Goal: Task Accomplishment & Management: Use online tool/utility

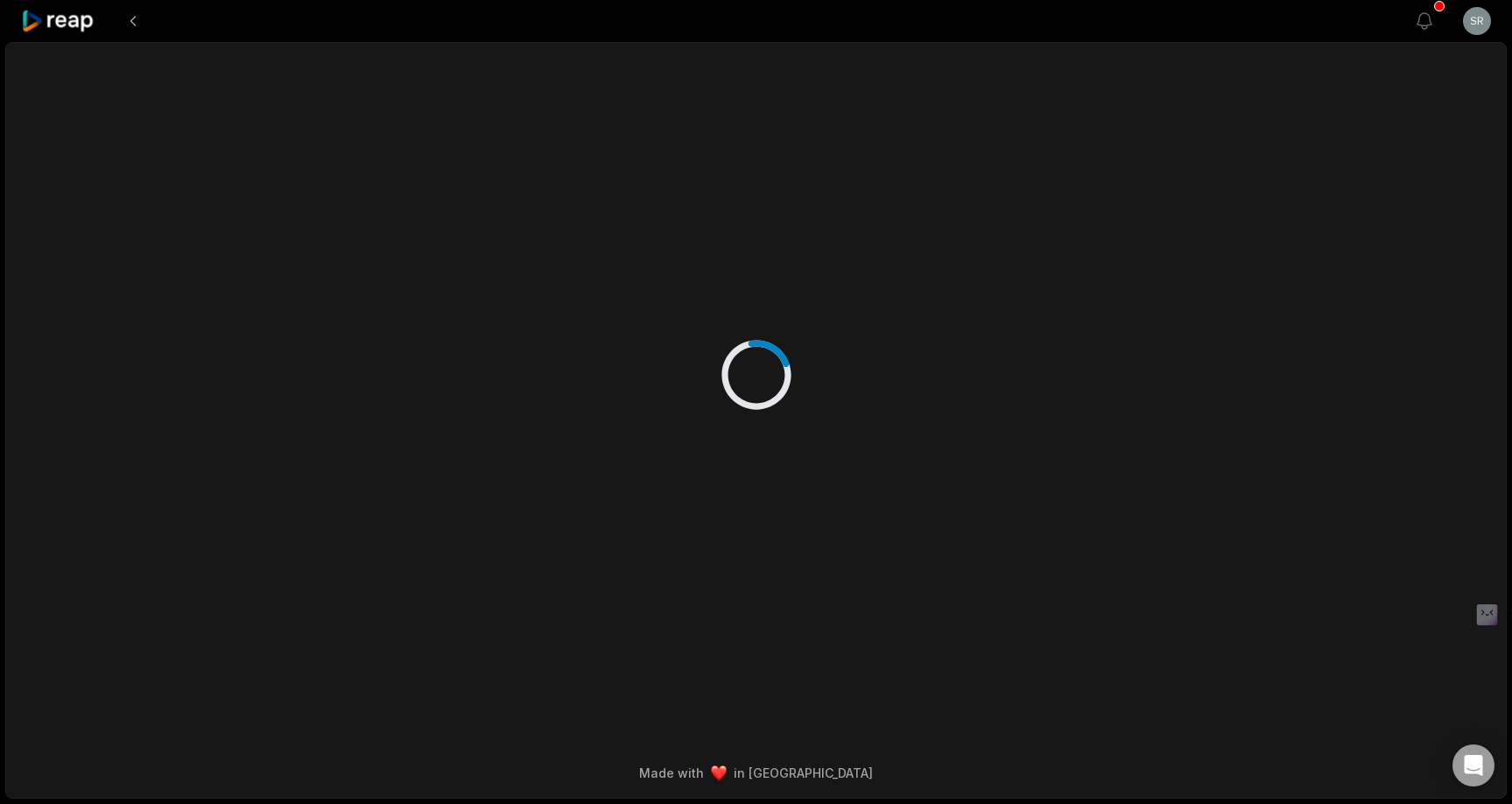
click at [85, 27] on icon at bounding box center [58, 22] width 75 height 24
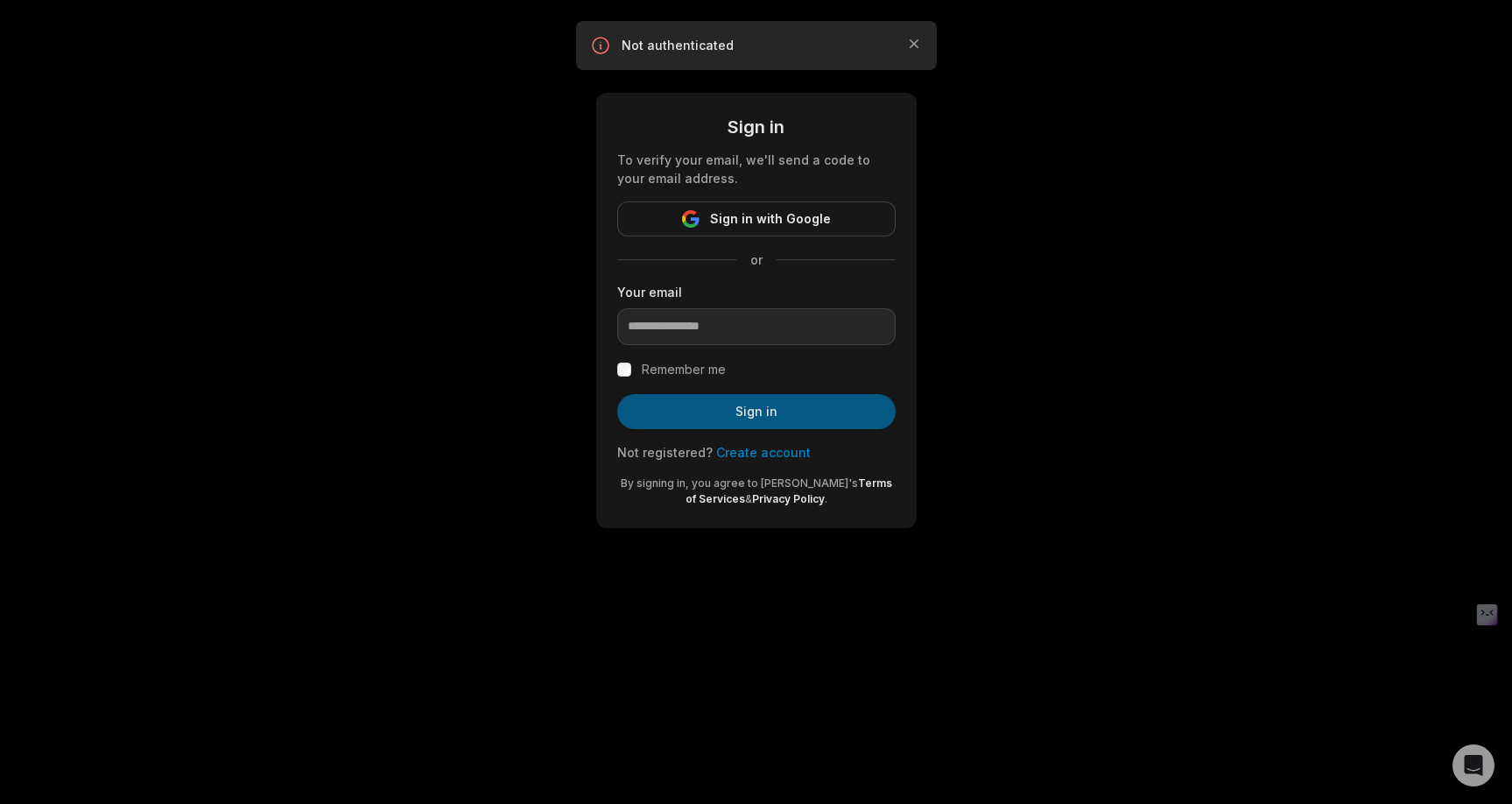
click at [697, 419] on button "Sign in" at bounding box center [756, 412] width 278 height 35
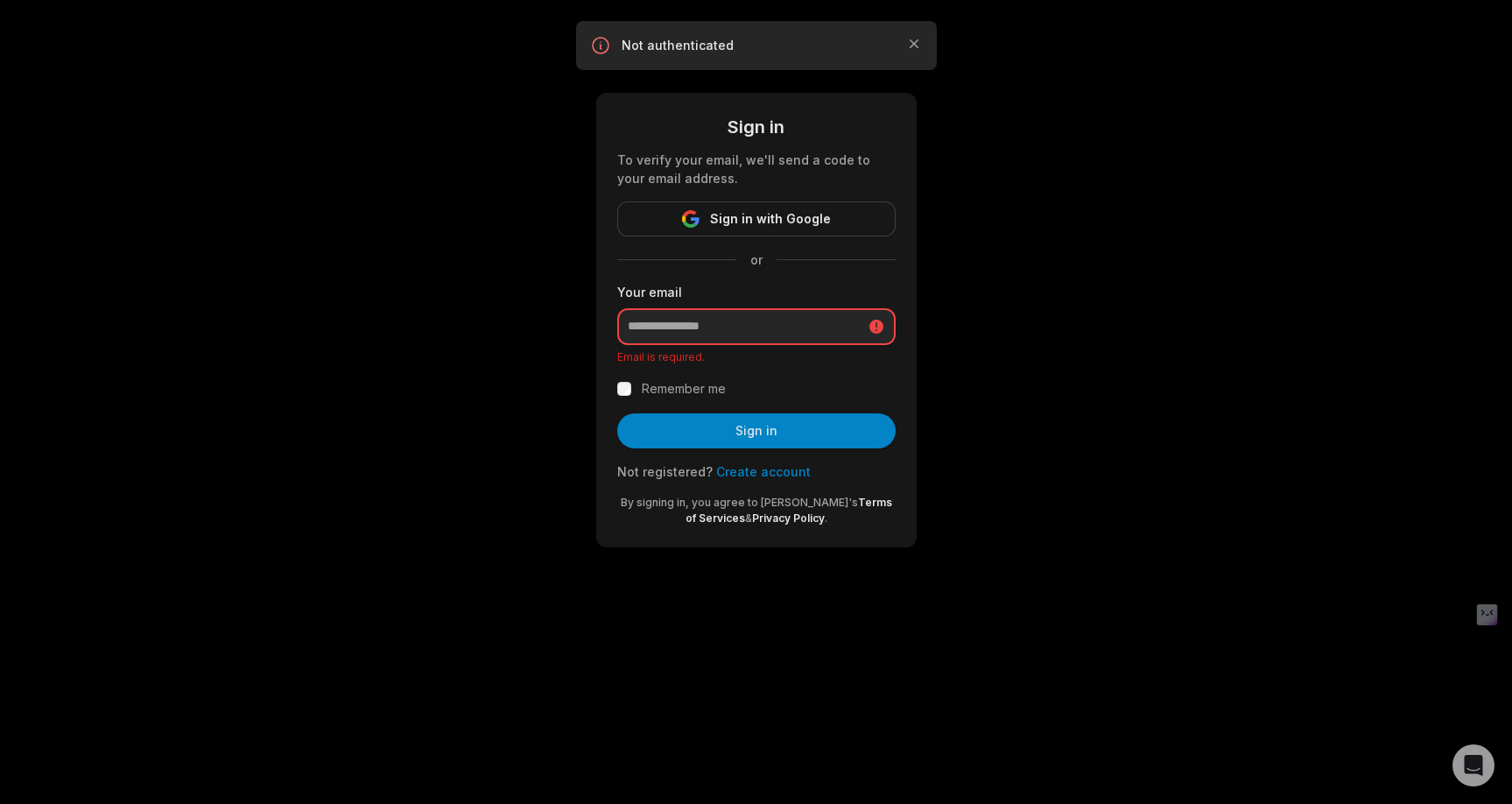
click at [668, 326] on input "email" at bounding box center [756, 326] width 278 height 36
type input "**********"
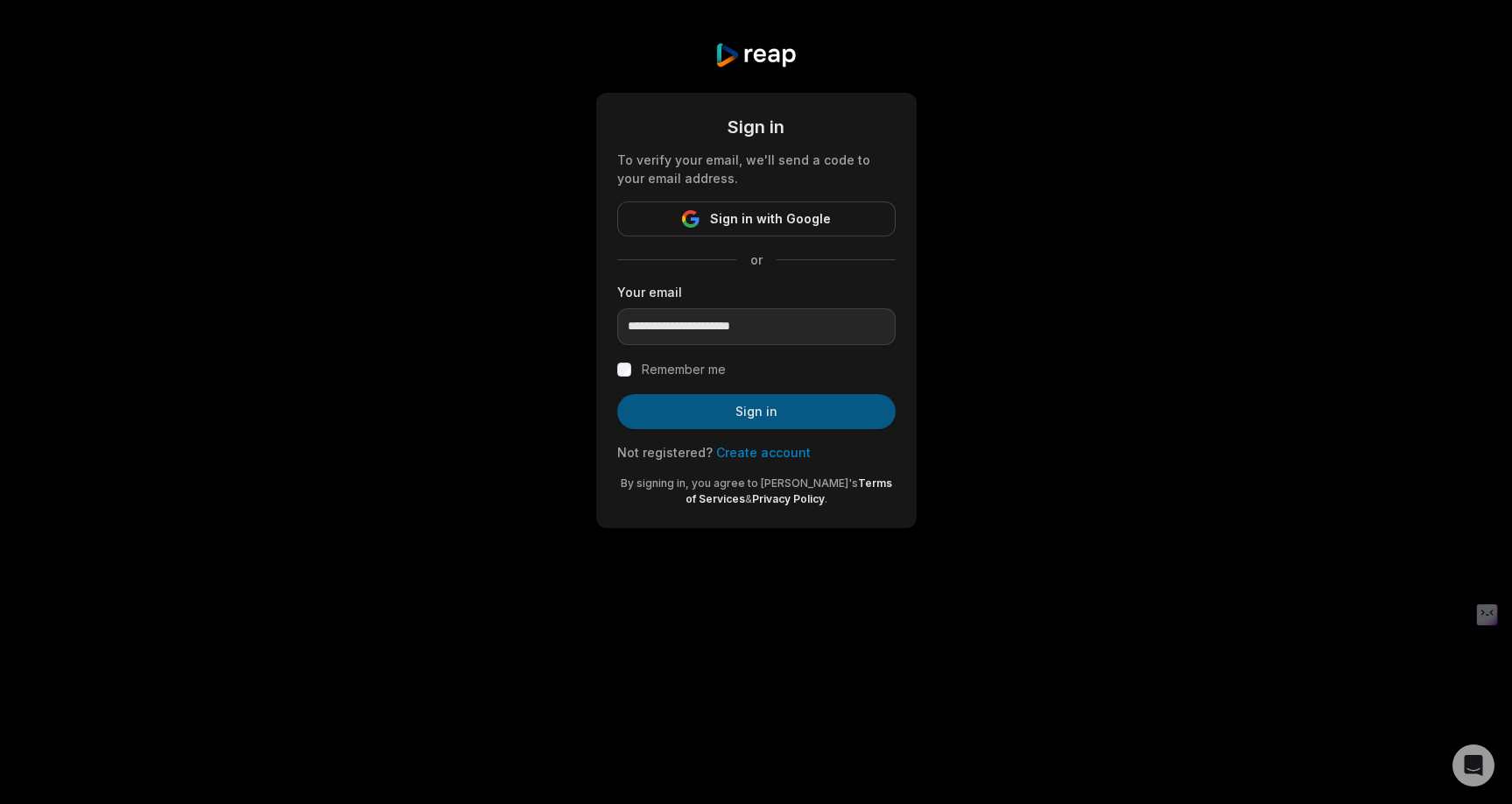
click at [737, 413] on button "Sign in" at bounding box center [756, 412] width 278 height 35
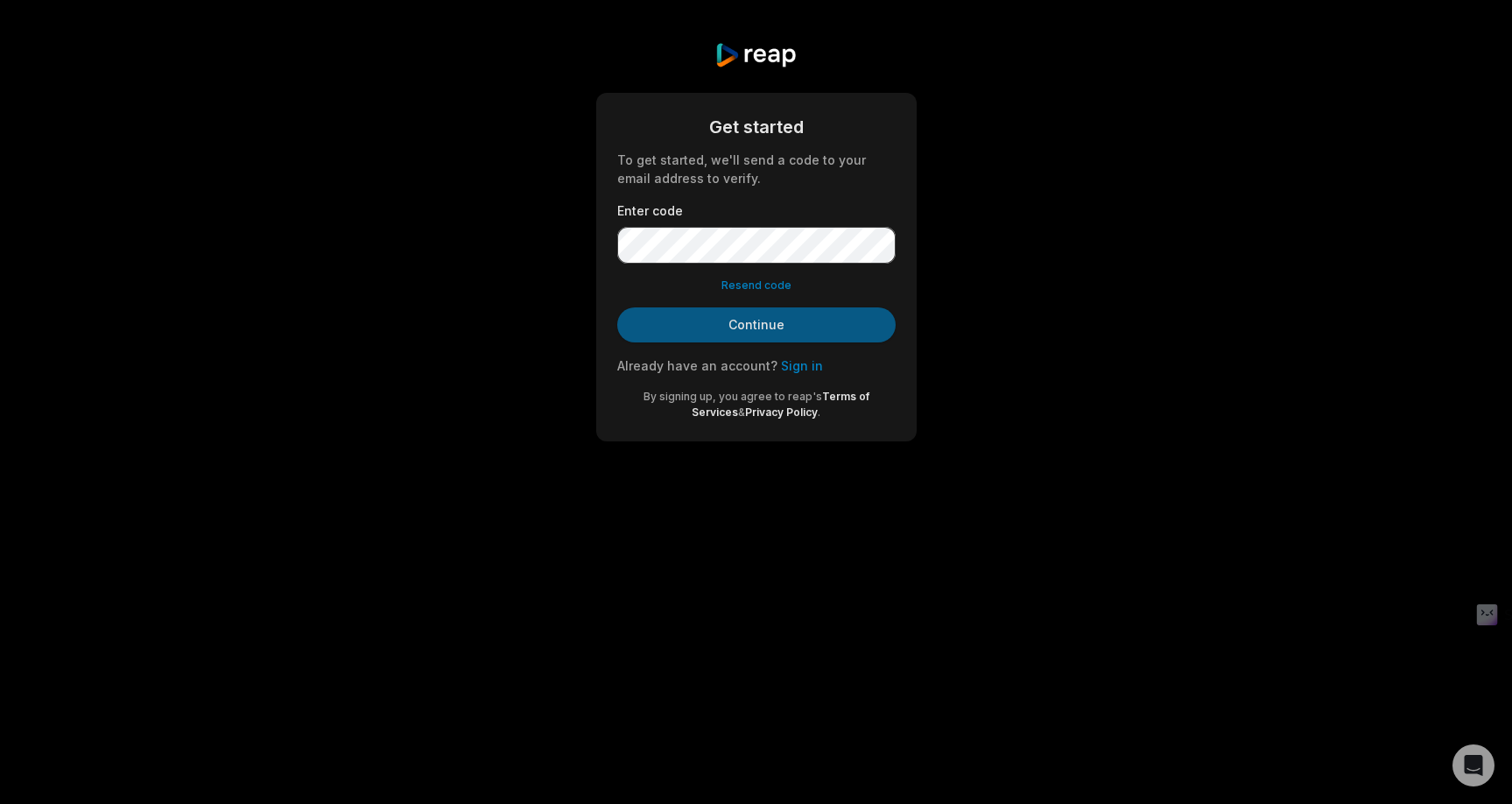
click at [752, 323] on button "Continue" at bounding box center [756, 324] width 278 height 35
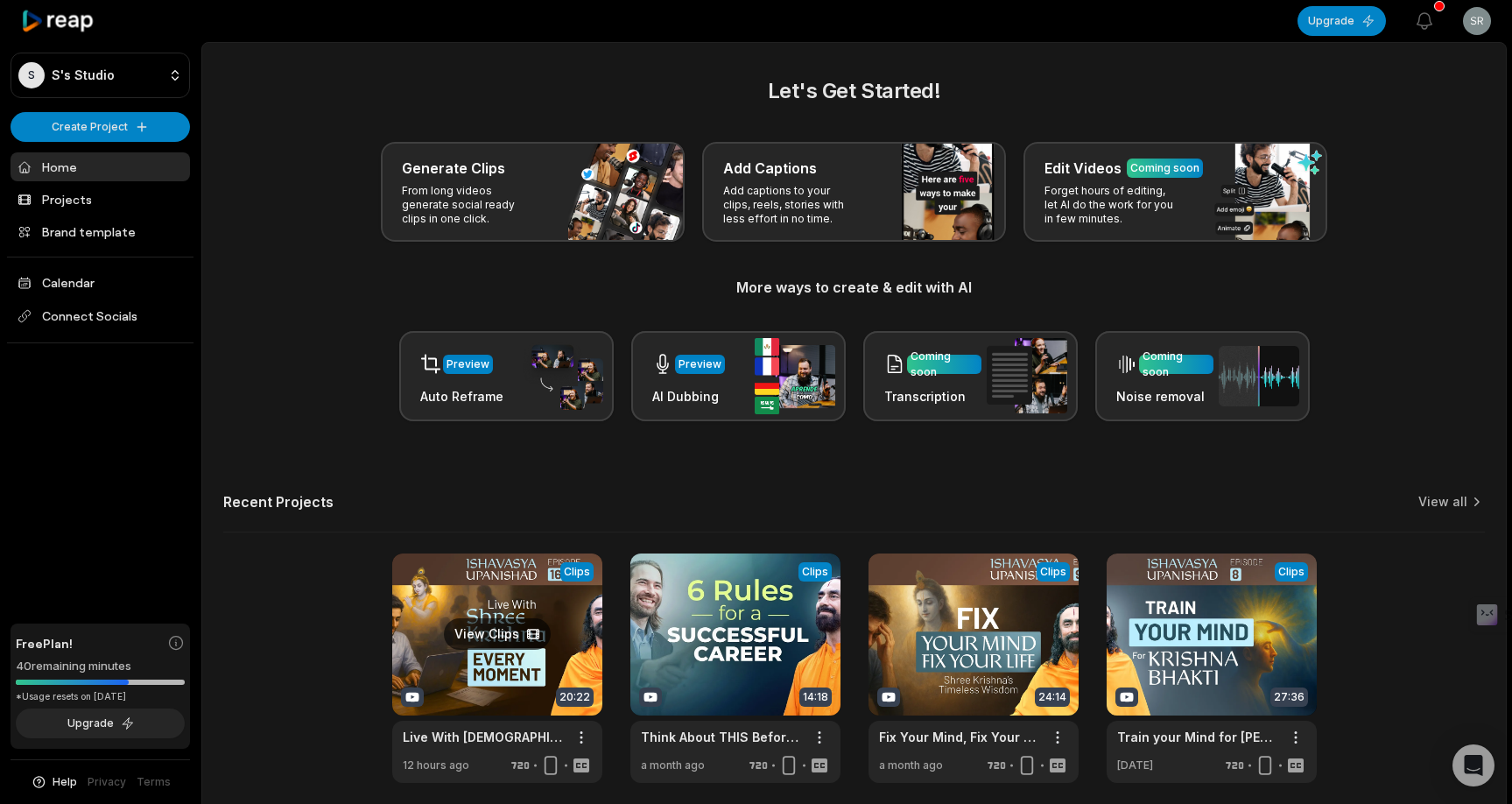
click at [533, 578] on link at bounding box center [497, 668] width 210 height 230
